Goal: Information Seeking & Learning: Learn about a topic

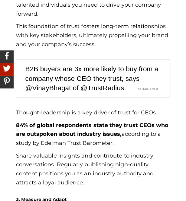
scroll to position [922, 0]
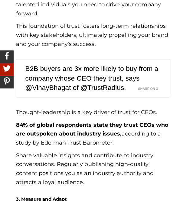
click at [69, 103] on div "Here’s how a data-driven approach can guide your executive branding efforts: 1.…" at bounding box center [93, 88] width 154 height 721
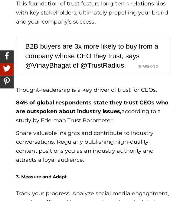
scroll to position [946, 0]
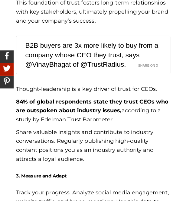
click at [45, 96] on div "Thought-leadership is a key driver of trust for CEOs. 84% of global respondents…" at bounding box center [93, 168] width 154 height 167
click at [66, 102] on strong "84% of global respondents state they trust CEOs who are outspoken about industr…" at bounding box center [92, 107] width 153 height 16
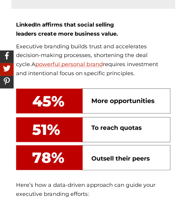
scroll to position [462, 0]
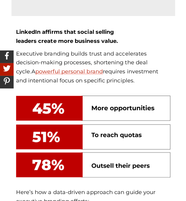
drag, startPoint x: 14, startPoint y: 31, endPoint x: 125, endPoint y: 43, distance: 111.9
click at [125, 43] on div "LinkedIn affirms that social selling leaders create more business value. Execut…" at bounding box center [92, 62] width 163 height 68
copy b "LinkedIn affirms that social selling leaders create more business value."
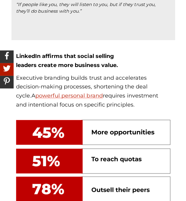
scroll to position [437, 0]
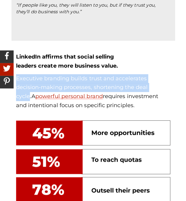
drag, startPoint x: 17, startPoint y: 78, endPoint x: 161, endPoint y: 87, distance: 144.6
click at [148, 87] on span "Executive branding builds trust and accelerates decision-making processes, shor…" at bounding box center [82, 87] width 132 height 25
copy span "Executive branding builds trust and accelerates decision-making processes, shor…"
drag, startPoint x: 166, startPoint y: 88, endPoint x: 171, endPoint y: 104, distance: 16.7
click at [171, 104] on div "LinkedIn affirms that social selling leaders create more business value. Execut…" at bounding box center [92, 87] width 163 height 68
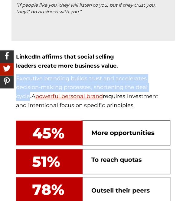
drag, startPoint x: 171, startPoint y: 104, endPoint x: 129, endPoint y: 105, distance: 41.2
click at [129, 105] on p "Executive branding builds trust and accelerates decision-making processes, shor…" at bounding box center [93, 92] width 154 height 36
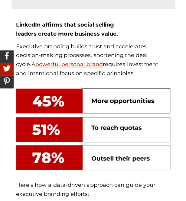
scroll to position [445, 0]
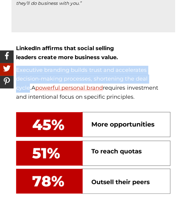
drag, startPoint x: 17, startPoint y: 70, endPoint x: 162, endPoint y: 80, distance: 145.0
click at [148, 80] on span "Executive branding builds trust and accelerates decision-making processes, shor…" at bounding box center [82, 79] width 132 height 25
copy span "Executive branding builds trust and accelerates decision-making processes, shor…"
click at [114, 127] on img at bounding box center [93, 153] width 154 height 82
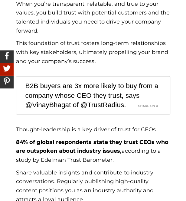
scroll to position [905, 0]
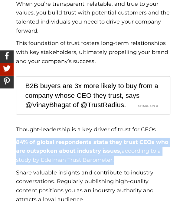
drag, startPoint x: 16, startPoint y: 141, endPoint x: 132, endPoint y: 159, distance: 117.2
click at [132, 159] on p "84% of global respondents state they trust CEOs who are outspoken about industr…" at bounding box center [93, 151] width 154 height 27
copy p "84% of global respondents state they trust CEOs who are outspoken about industr…"
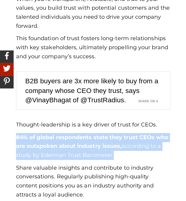
scroll to position [910, 0]
click at [41, 137] on strong "84% of global respondents state they trust CEOs who are outspoken about industr…" at bounding box center [92, 142] width 153 height 16
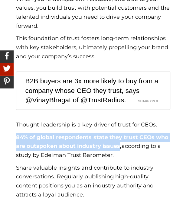
drag, startPoint x: 15, startPoint y: 139, endPoint x: 120, endPoint y: 145, distance: 104.9
click at [120, 145] on div "Here’s how a data-driven approach can guide your executive branding efforts: 1.…" at bounding box center [92, 105] width 163 height 731
copy strong "84% of global respondents state they trust CEOs who are outspoken about industr…"
click at [110, 149] on strong "84% of global respondents state they trust CEOs who are outspoken about industr…" at bounding box center [92, 142] width 153 height 16
drag, startPoint x: 30, startPoint y: 138, endPoint x: 121, endPoint y: 148, distance: 91.7
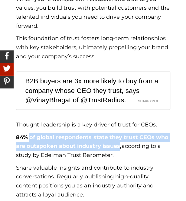
click at [121, 148] on strong "84% of global respondents state they trust CEOs who are outspoken about industr…" at bounding box center [92, 142] width 153 height 16
copy strong "of global respondents state they trust CEOs who are outspoken about industry is…"
